Goal: Transaction & Acquisition: Purchase product/service

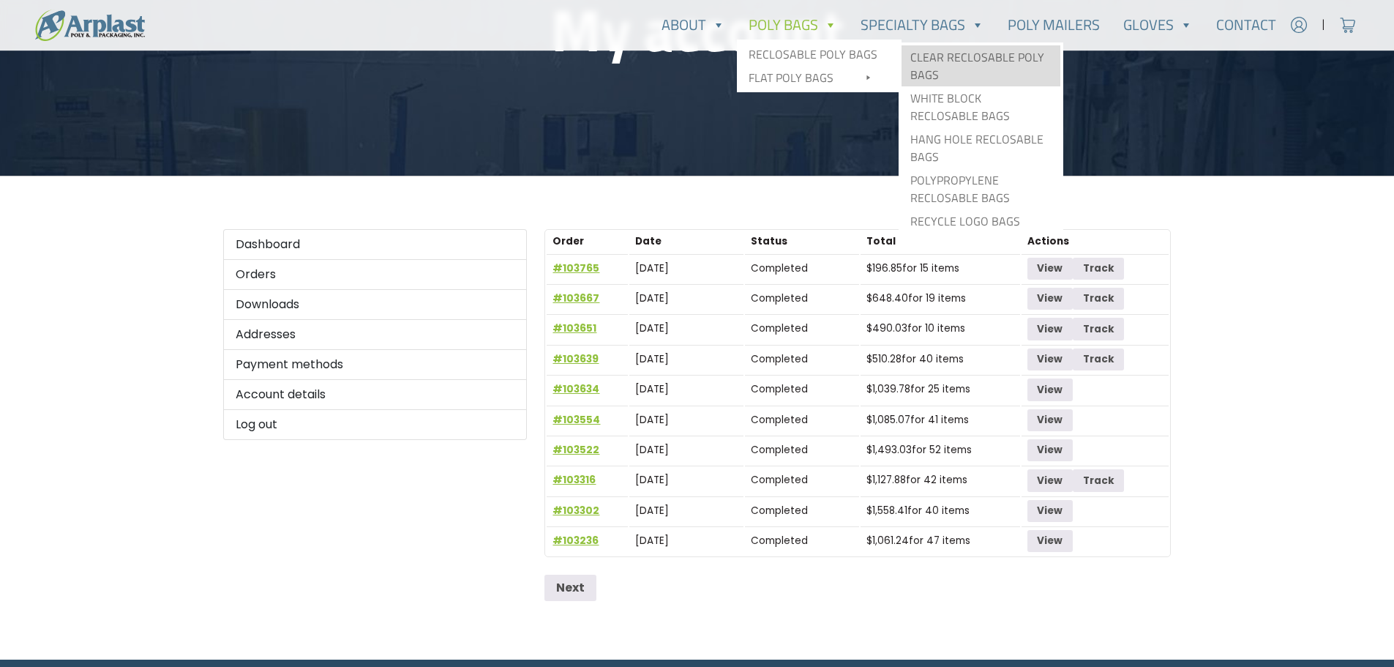
click at [976, 59] on link "Clear Reclosable Poly Bags" at bounding box center [981, 65] width 159 height 41
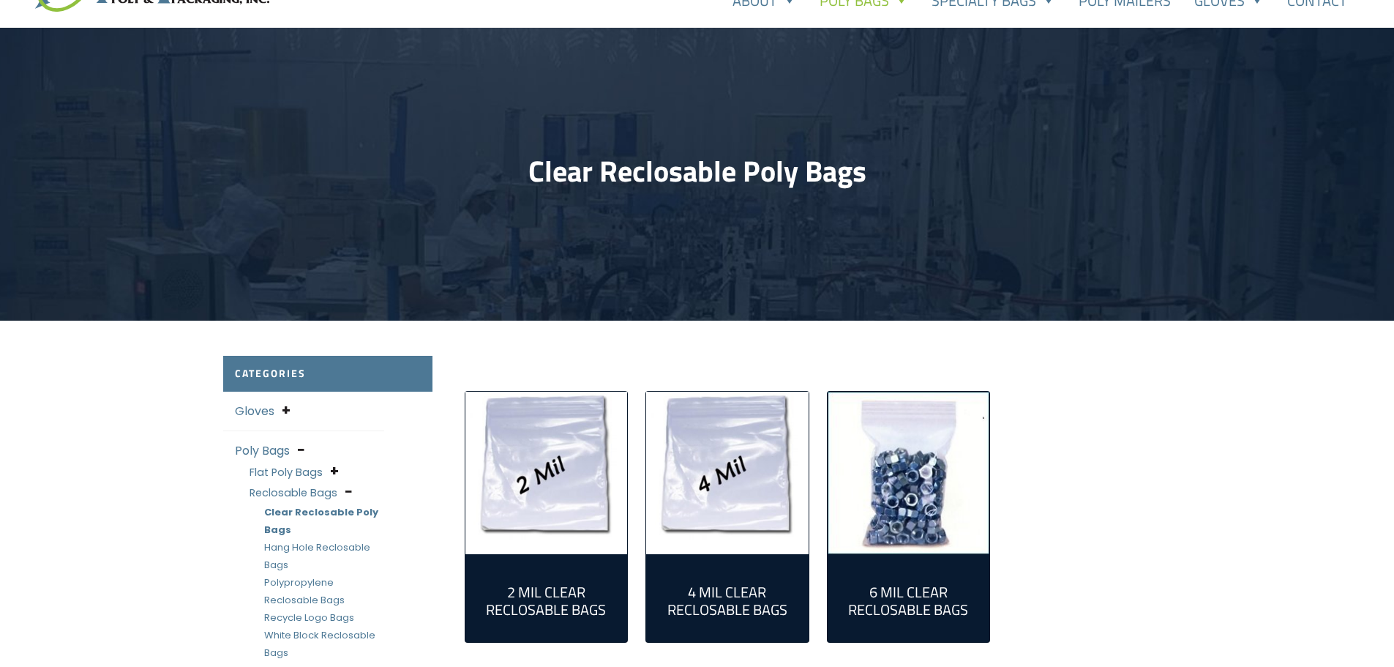
scroll to position [146, 0]
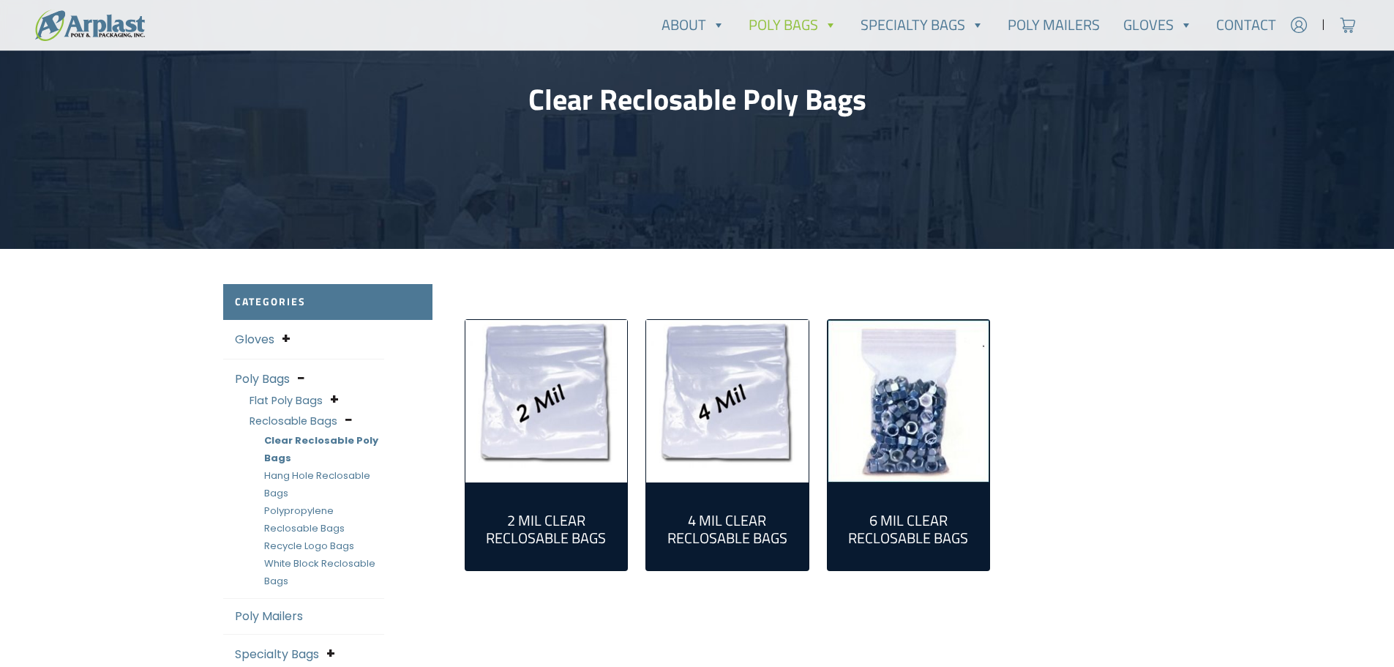
click at [542, 403] on img "Visit product category 2 Mil Clear Reclosable Bags" at bounding box center [546, 401] width 162 height 162
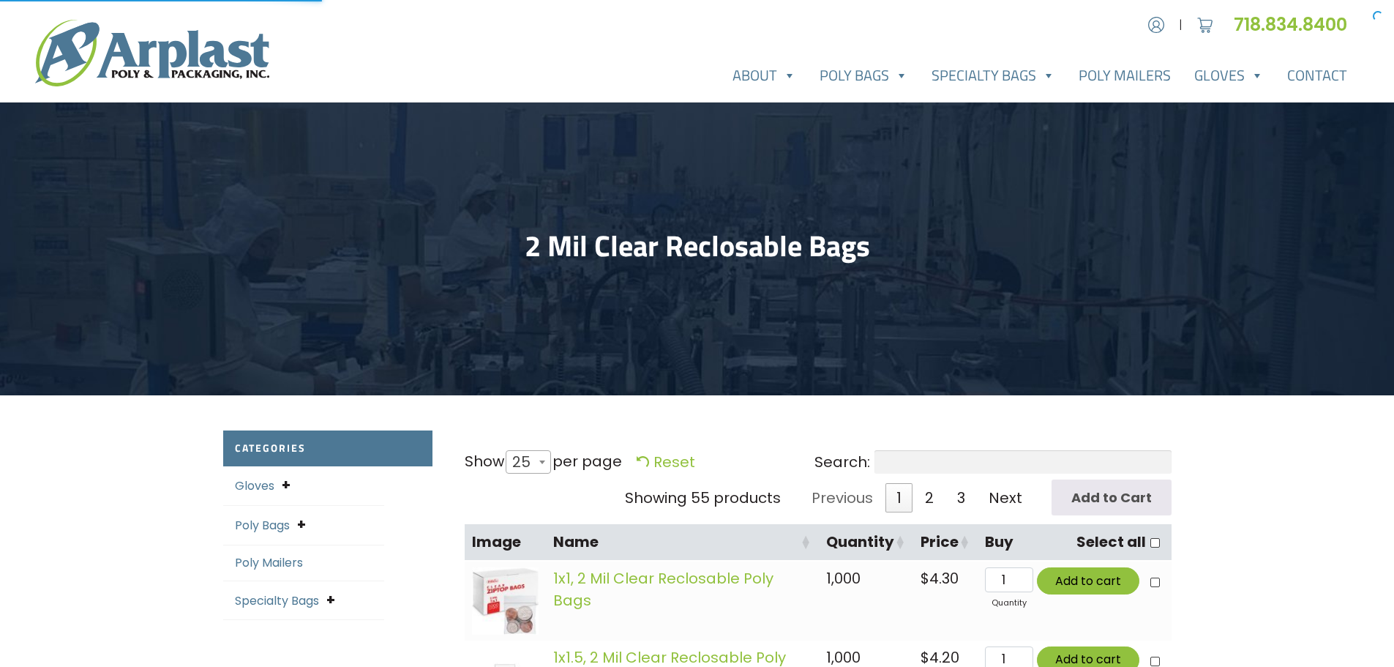
select select "25"
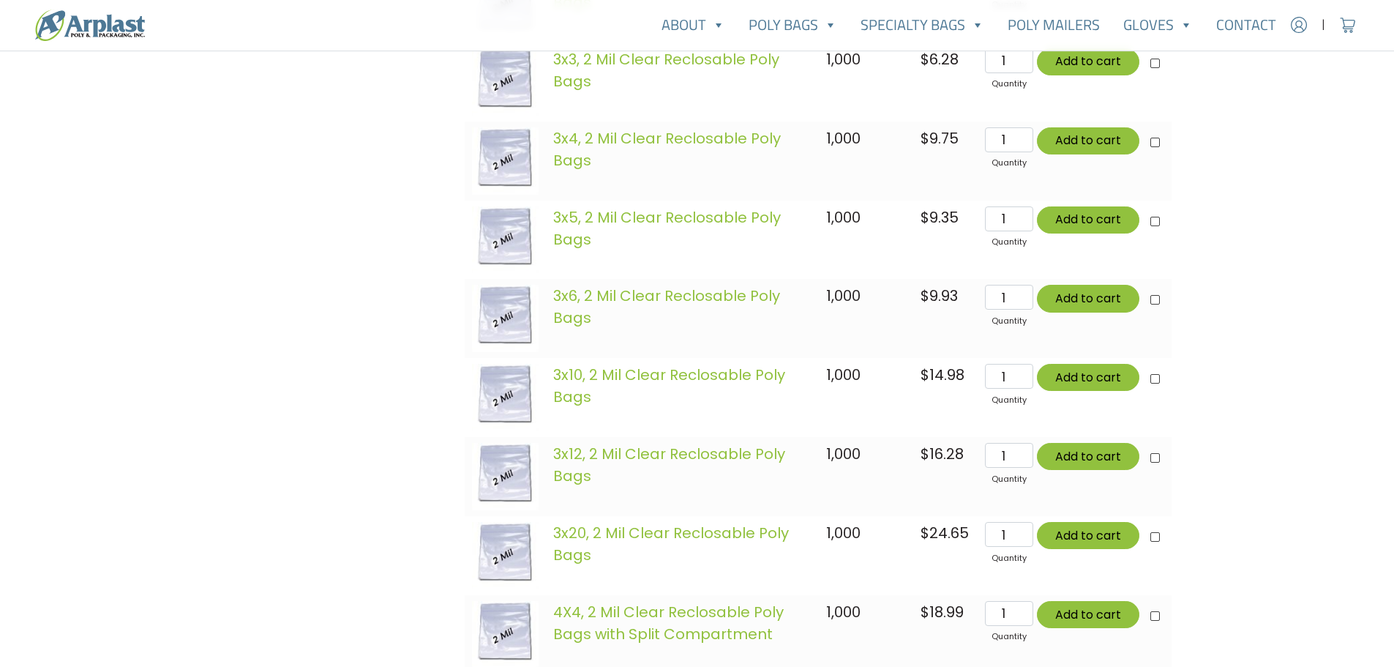
scroll to position [1390, 0]
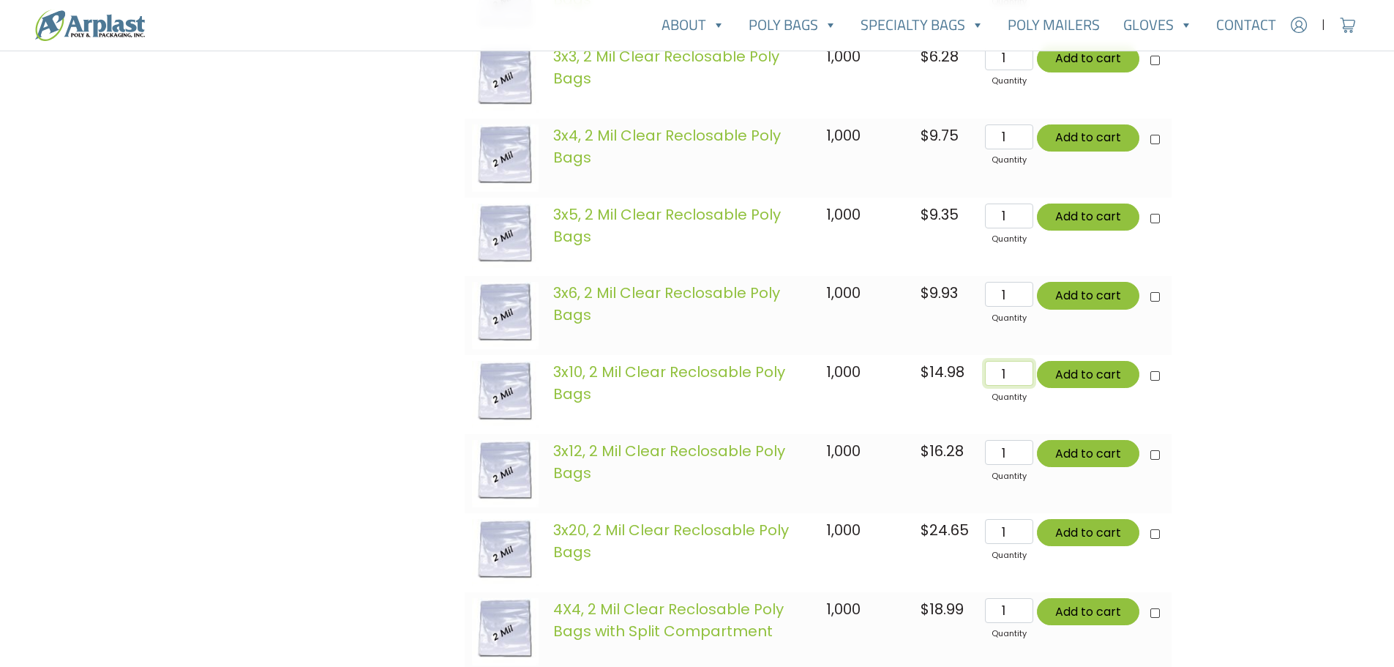
click at [1006, 386] on input "1" at bounding box center [1009, 373] width 48 height 25
click at [997, 379] on input "1" at bounding box center [1009, 373] width 48 height 25
type input "33"
type input "Add 33 items for $494.34"
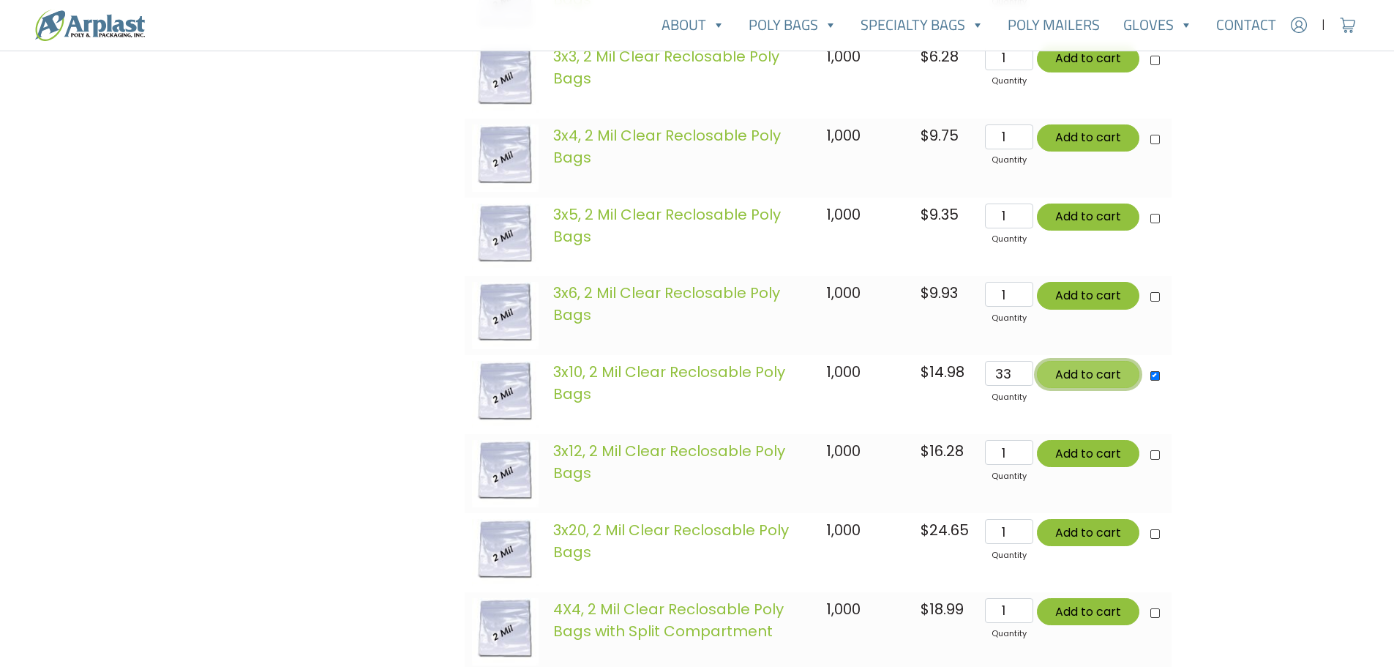
checkbox input"] "true"
type input "Add 33 items for $494.34"
click at [1071, 376] on button "Add to cart" at bounding box center [1088, 374] width 102 height 27
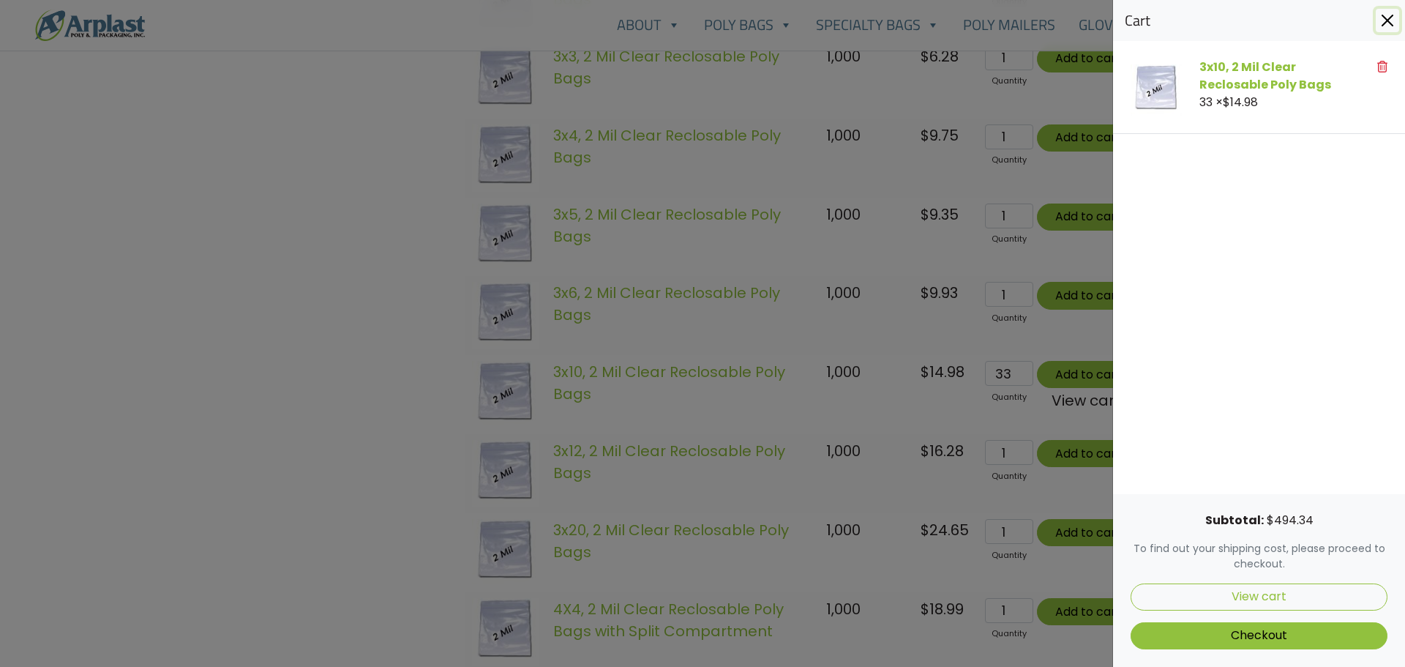
click at [1393, 19] on button "Close" at bounding box center [1387, 20] width 23 height 23
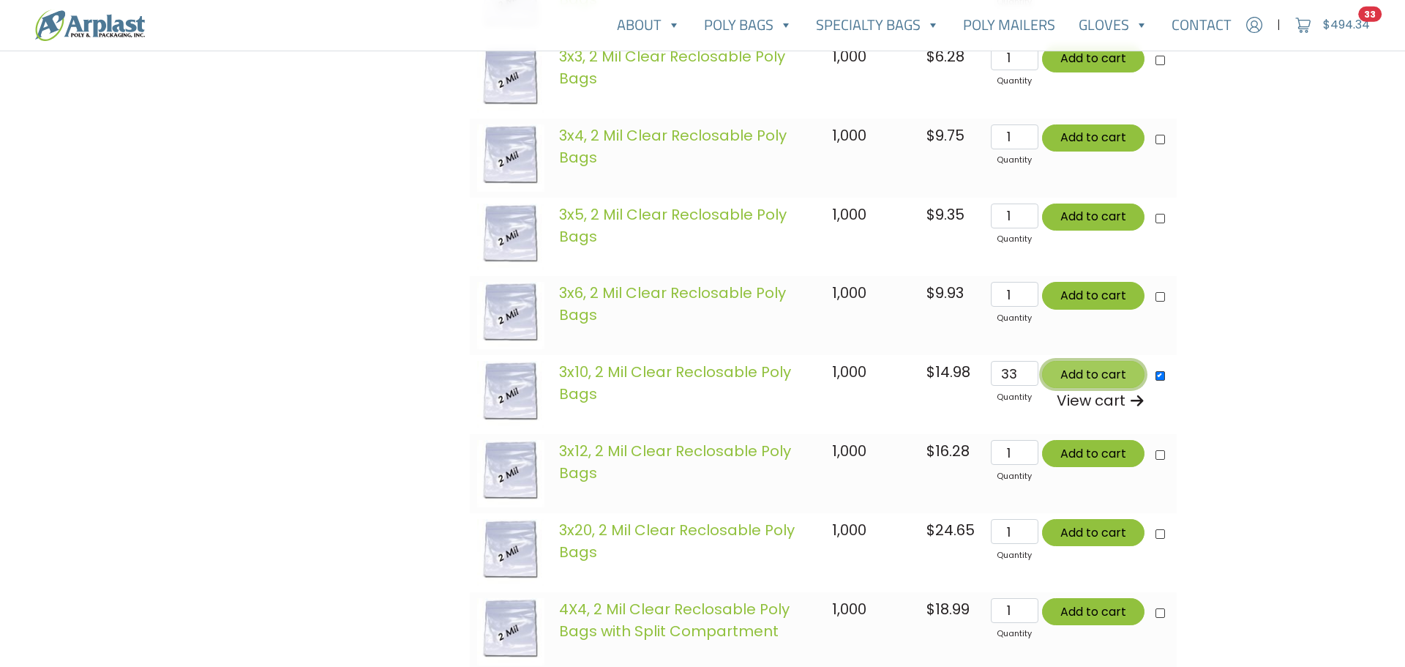
type button "3659"
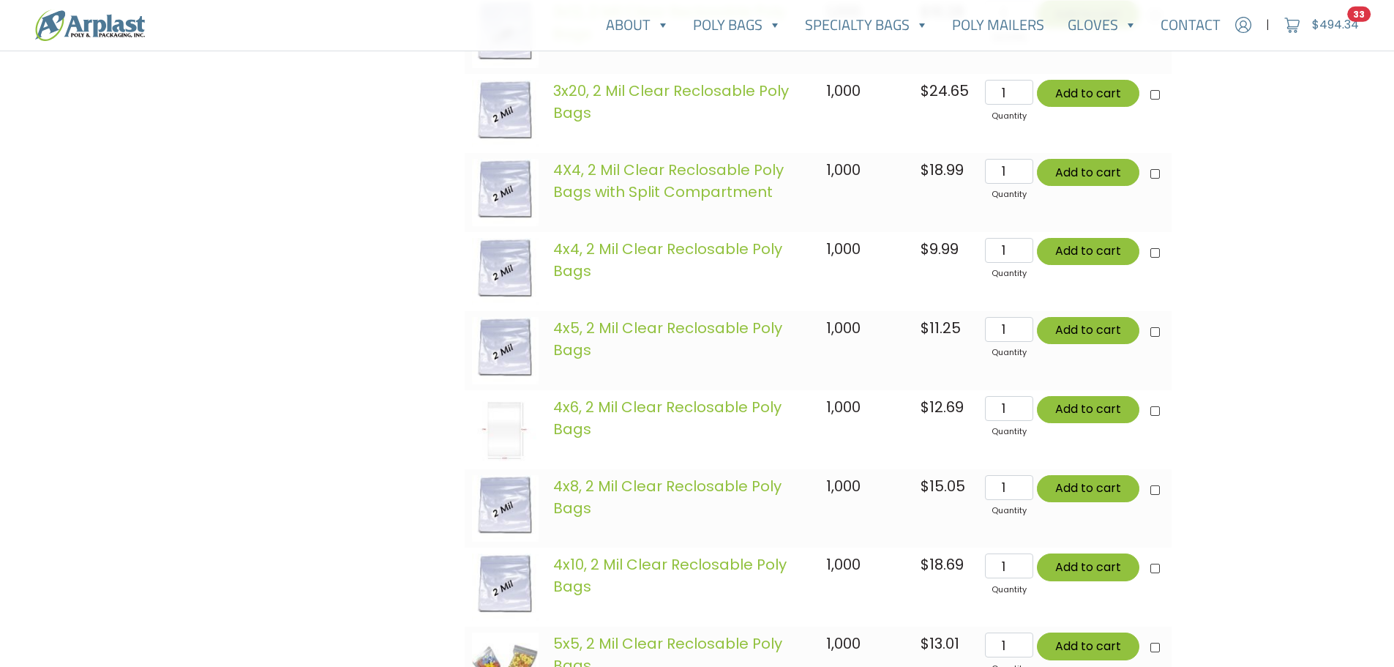
scroll to position [2195, 0]
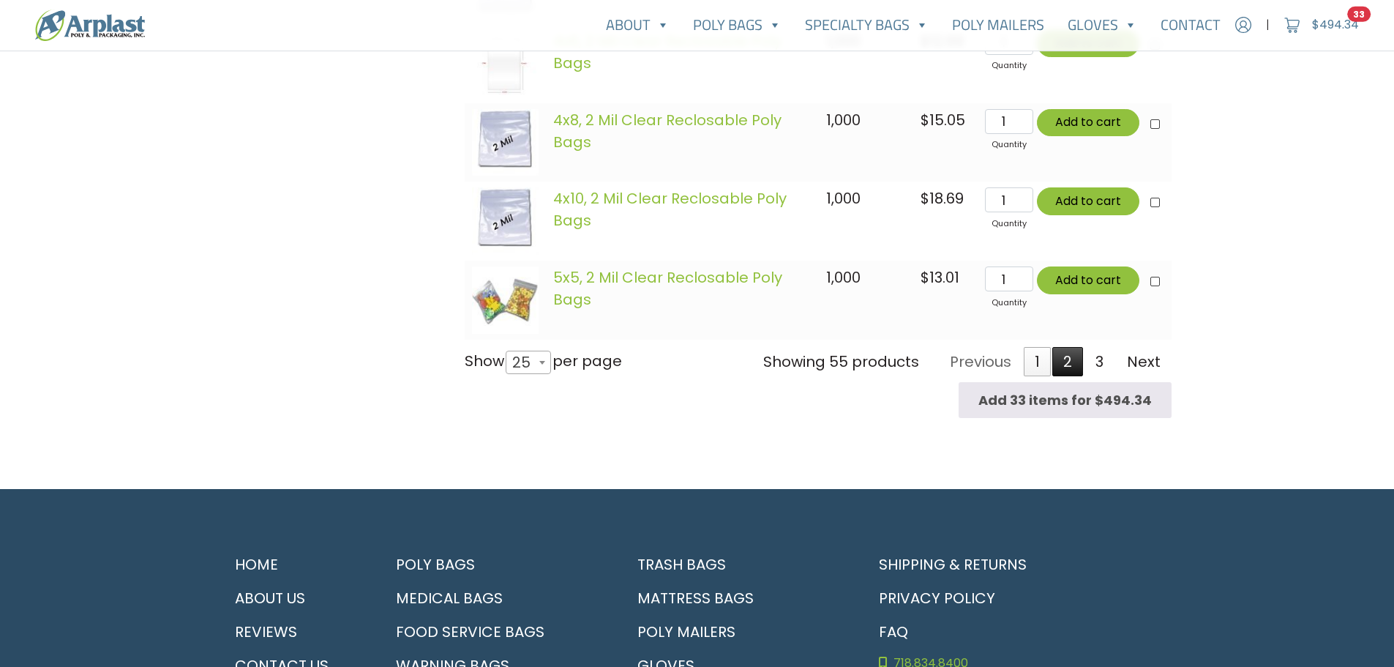
click at [1069, 367] on link "2" at bounding box center [1067, 361] width 31 height 29
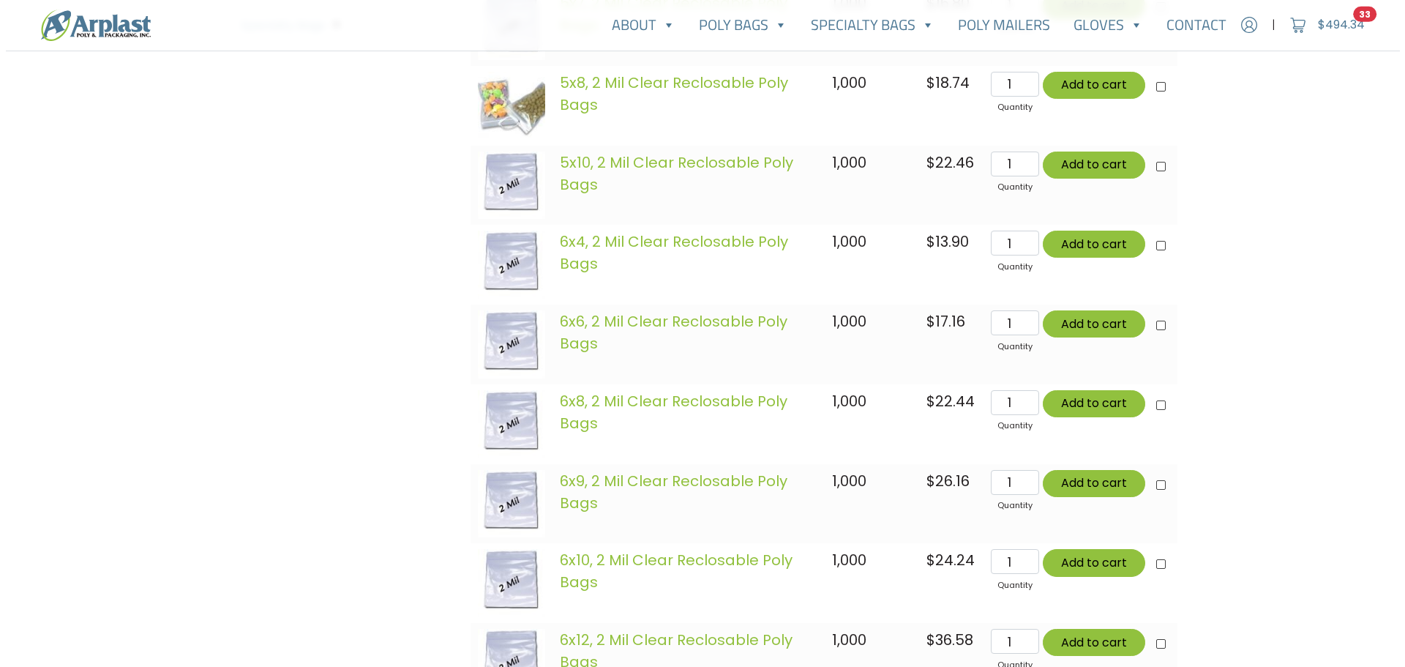
scroll to position [596, 0]
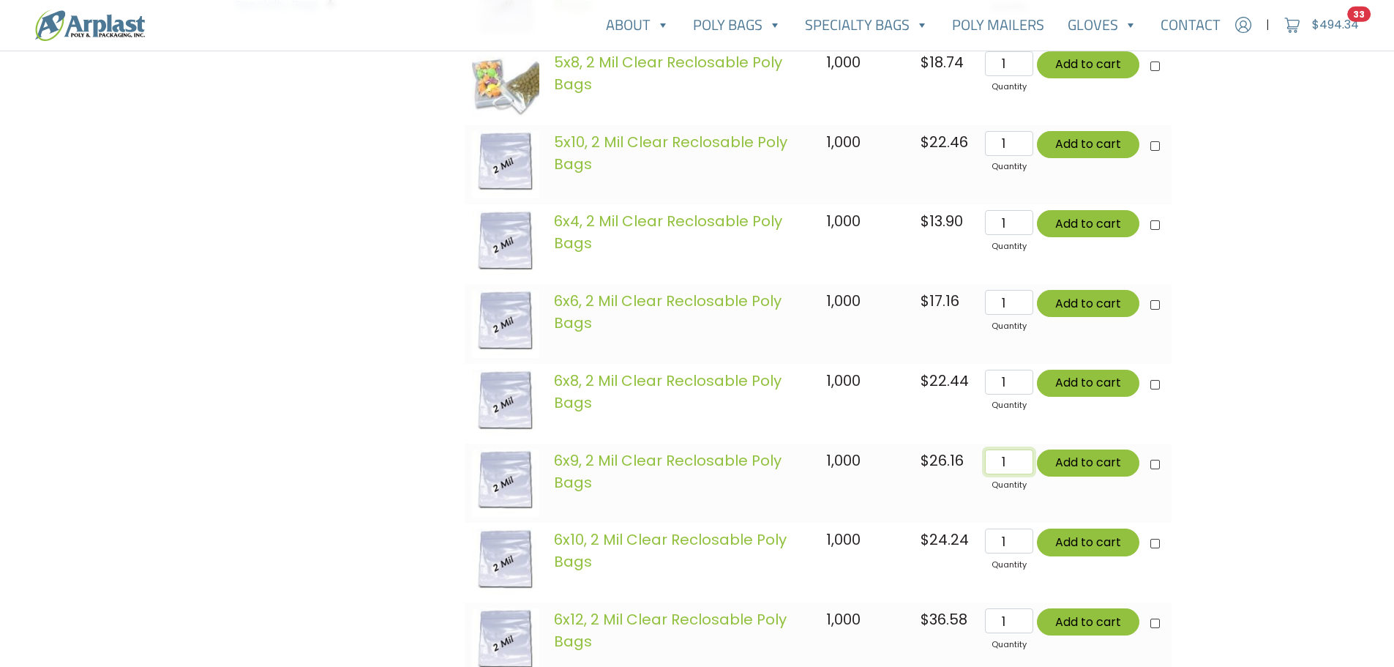
click at [1014, 468] on input "1" at bounding box center [1009, 461] width 48 height 25
drag, startPoint x: 1014, startPoint y: 468, endPoint x: 997, endPoint y: 465, distance: 16.4
click at [997, 465] on input "1" at bounding box center [1009, 461] width 48 height 25
type input "23"
type input "Add 56 items for $1096.02"
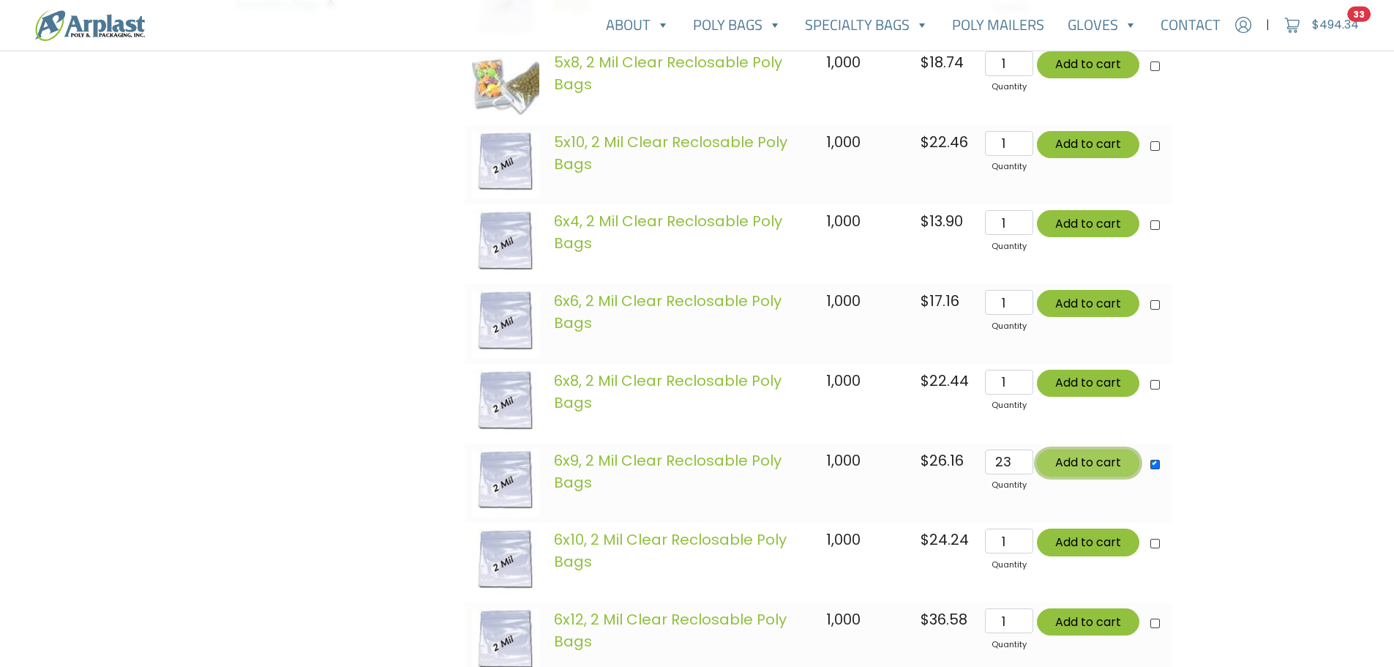
type input "Add 56 items for $1096.02"
checkbox input"] "true"
click at [1114, 460] on button "Add to cart" at bounding box center [1088, 462] width 102 height 27
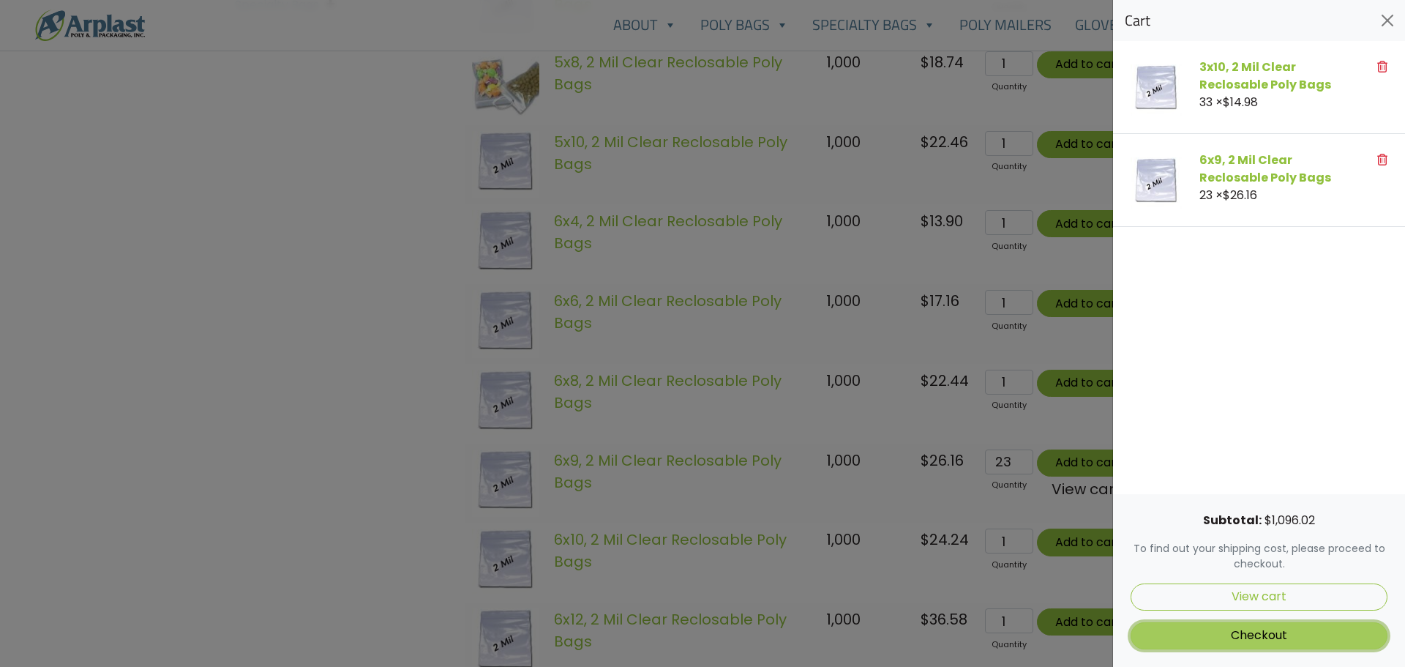
click at [1218, 632] on link "Checkout" at bounding box center [1259, 635] width 257 height 27
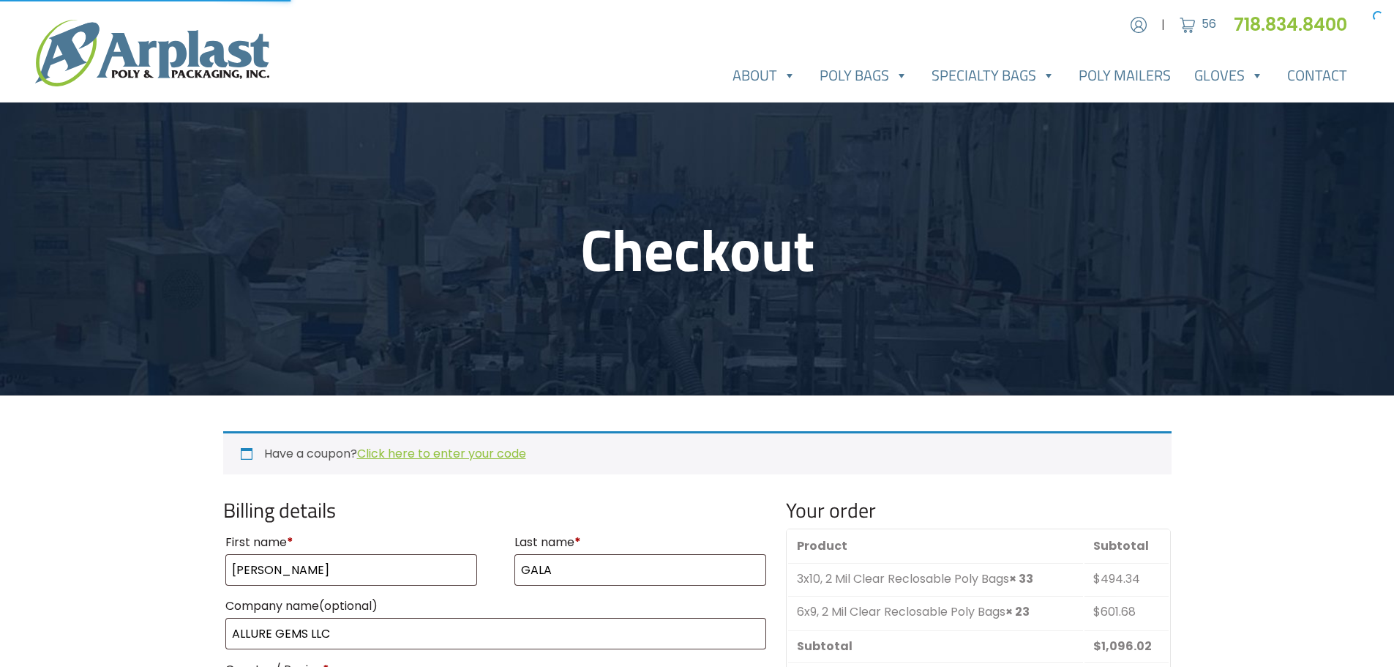
select select "NY"
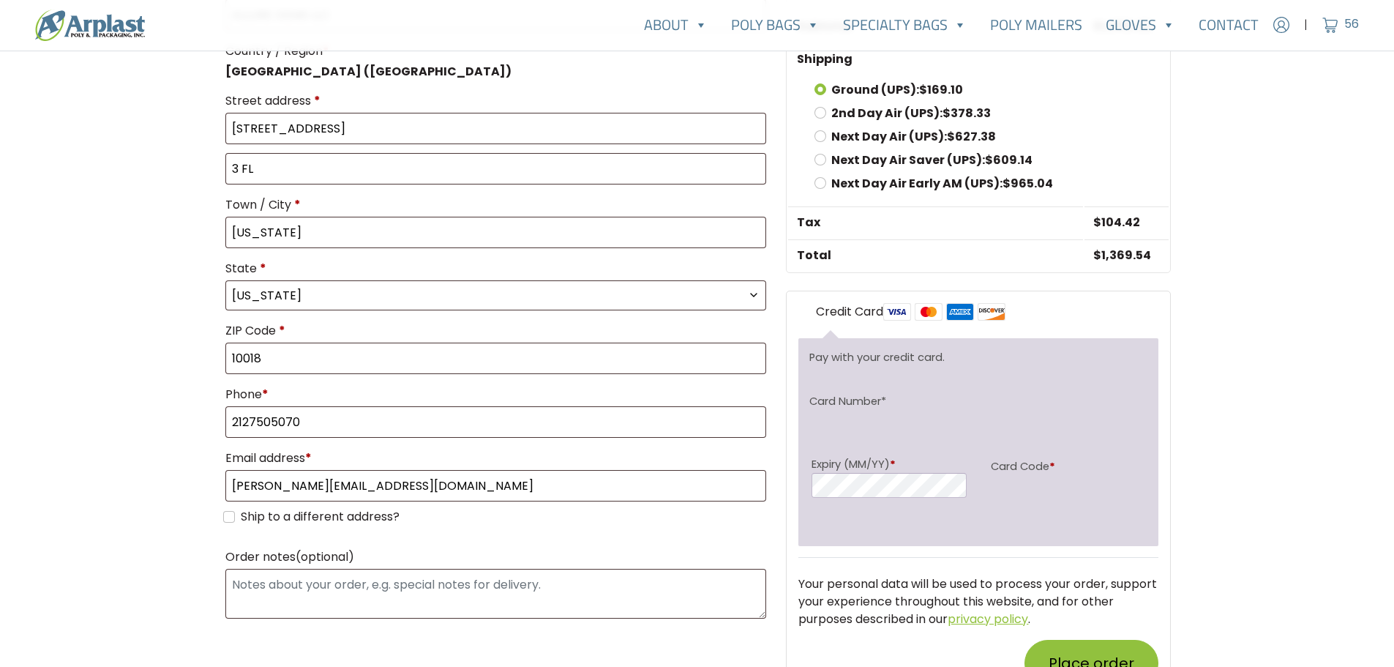
scroll to position [659, 0]
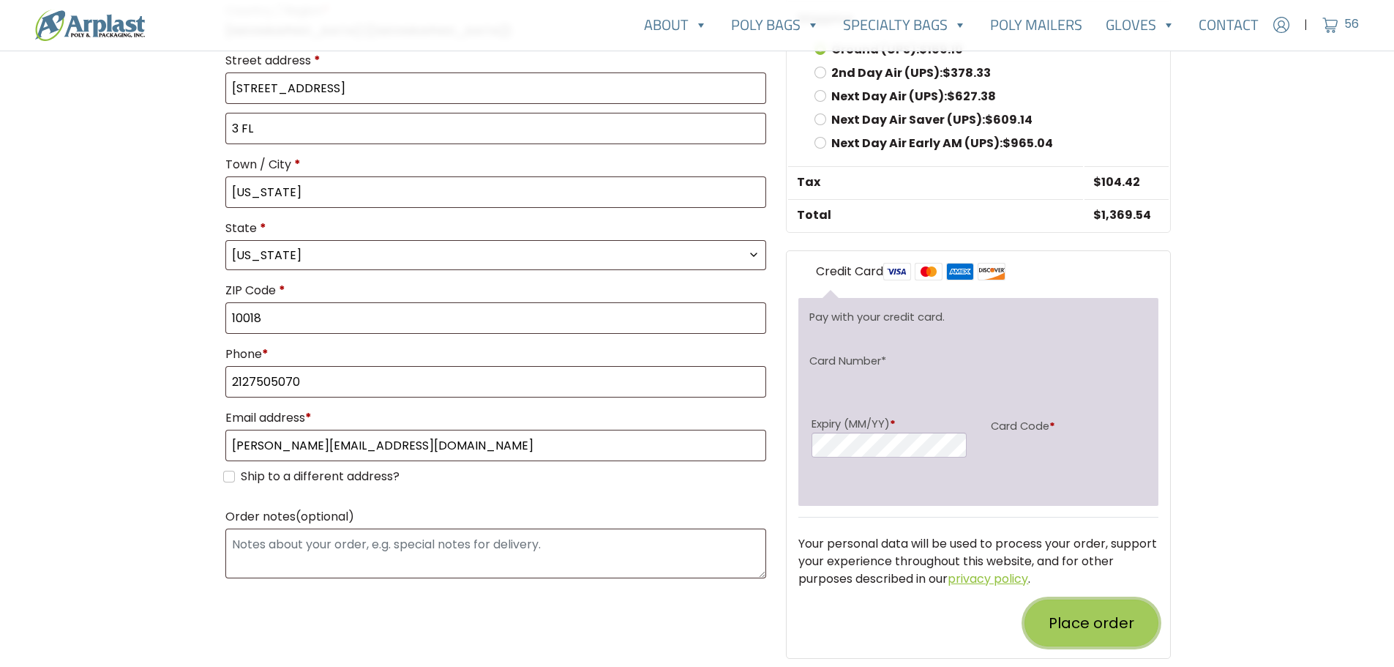
click at [1087, 630] on button "Place order" at bounding box center [1092, 622] width 134 height 47
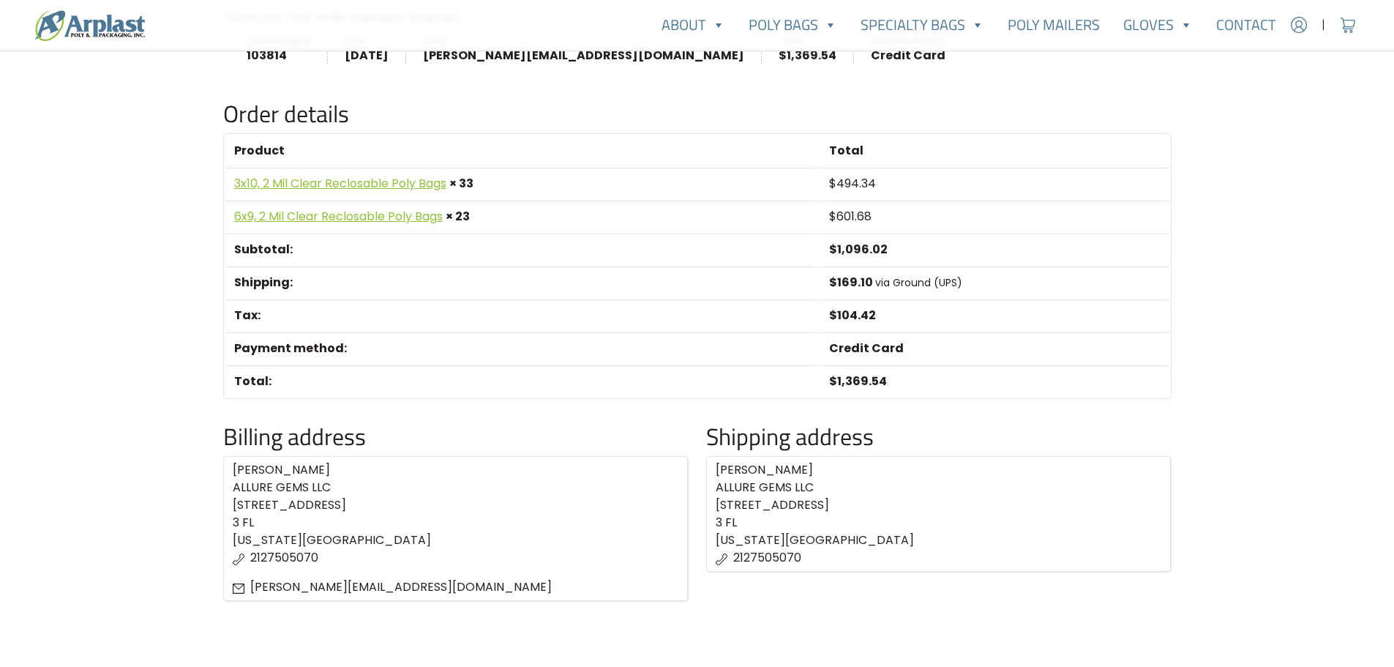
scroll to position [439, 0]
